Goal: Task Accomplishment & Management: Use online tool/utility

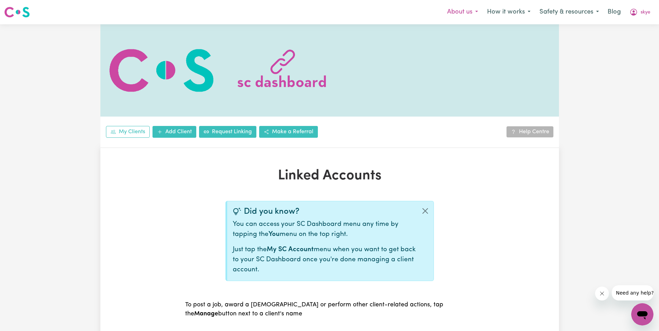
click at [476, 13] on button "About us" at bounding box center [462, 12] width 40 height 15
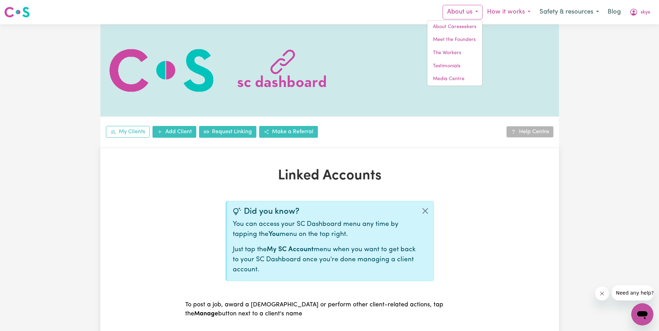
click at [530, 10] on button "How it works" at bounding box center [508, 12] width 52 height 15
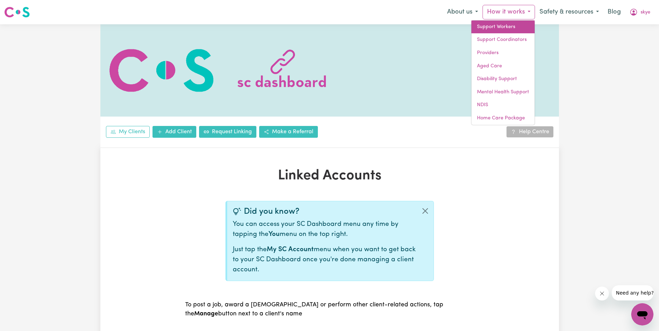
click at [509, 26] on link "Support Workers" at bounding box center [502, 26] width 63 height 13
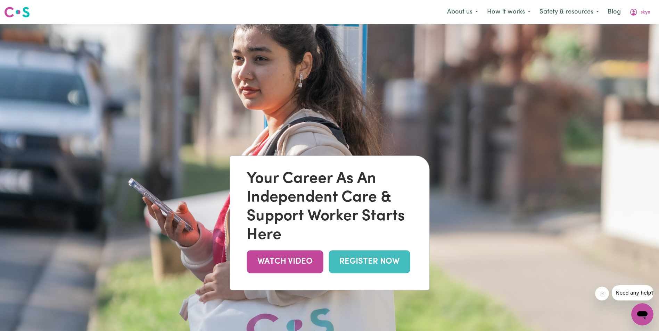
click at [21, 13] on img at bounding box center [17, 12] width 26 height 13
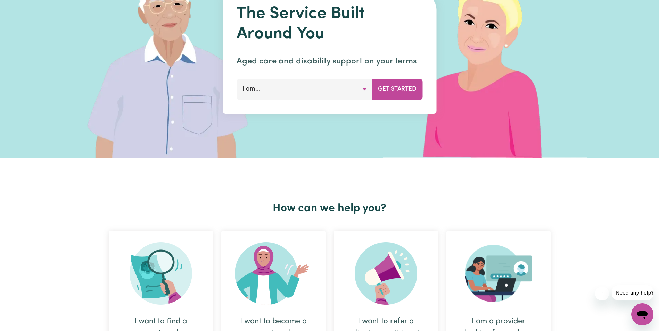
scroll to position [208, 0]
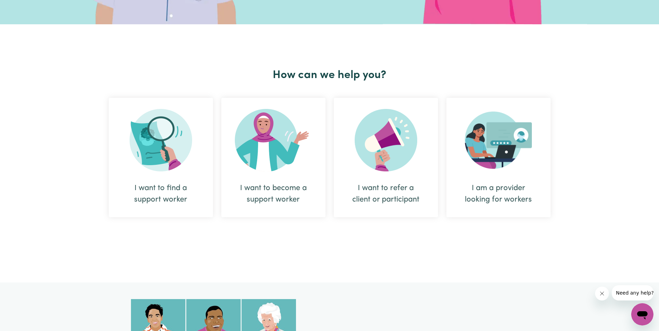
click at [169, 189] on div "I want to find a support worker" at bounding box center [160, 194] width 71 height 23
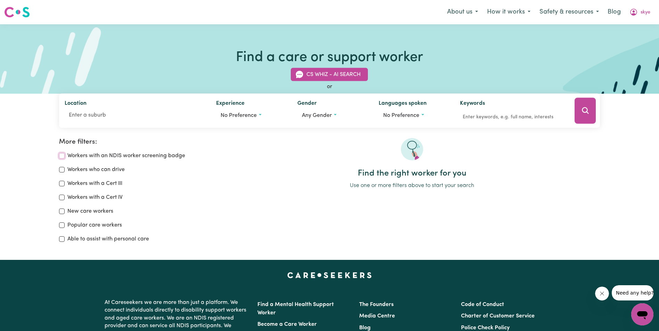
click at [61, 157] on input "Workers with an NDIS worker screening badge" at bounding box center [62, 156] width 6 height 6
checkbox input "true"
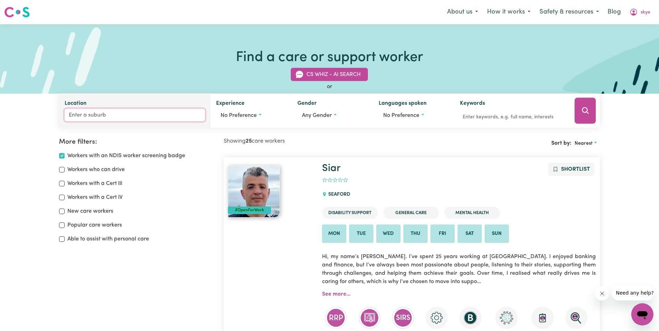
click at [101, 118] on input "Location" at bounding box center [135, 115] width 140 height 13
type input "quee"
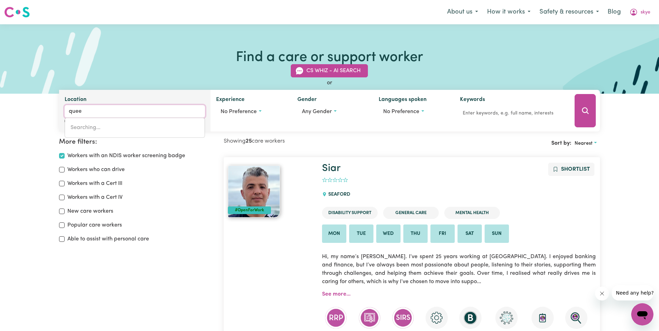
type input "[GEOGRAPHIC_DATA], [GEOGRAPHIC_DATA], 4805"
type input "queen"
type input "[GEOGRAPHIC_DATA], [GEOGRAPHIC_DATA], 4805"
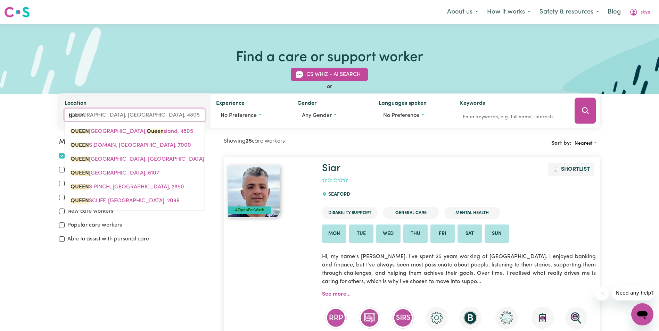
type input "queens"
type input "[GEOGRAPHIC_DATA], [GEOGRAPHIC_DATA], 4805"
type input "queenst"
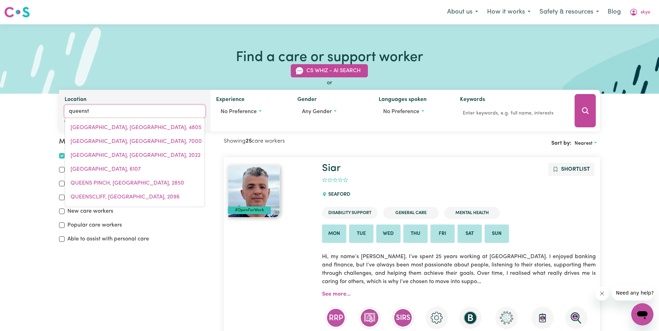
type input "queensto"
type input "queenstoWN, [GEOGRAPHIC_DATA], 5014"
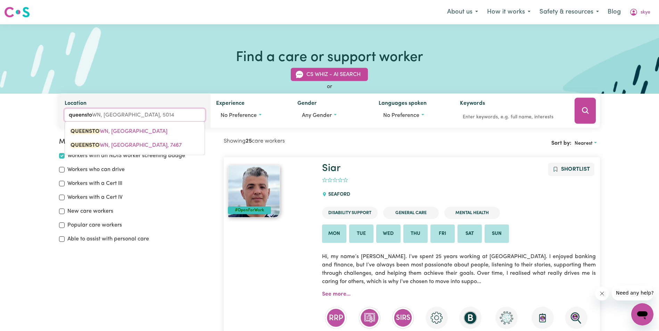
type input "queenstow"
type input "queenstowN, [GEOGRAPHIC_DATA], 5014"
type input "queenstown"
type input "[GEOGRAPHIC_DATA], [GEOGRAPHIC_DATA]"
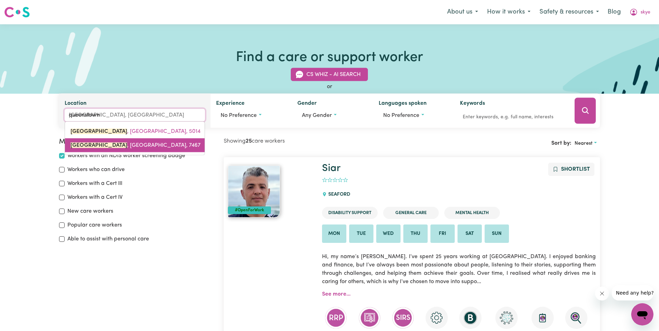
click at [114, 143] on span "[GEOGRAPHIC_DATA] , [GEOGRAPHIC_DATA], 7467" at bounding box center [135, 146] width 130 height 6
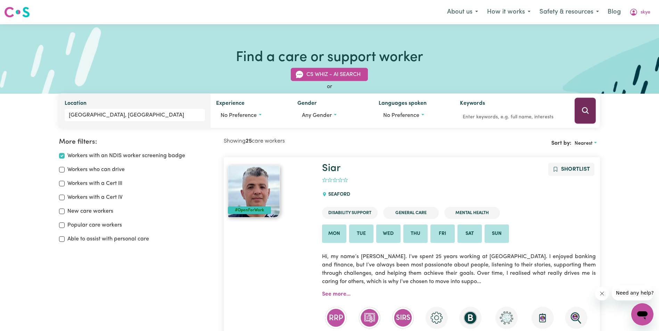
click at [586, 110] on icon "Search" at bounding box center [585, 111] width 8 height 8
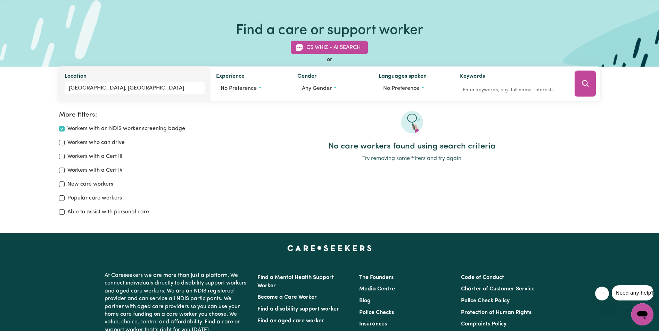
scroll to position [12, 0]
